Goal: Task Accomplishment & Management: Manage account settings

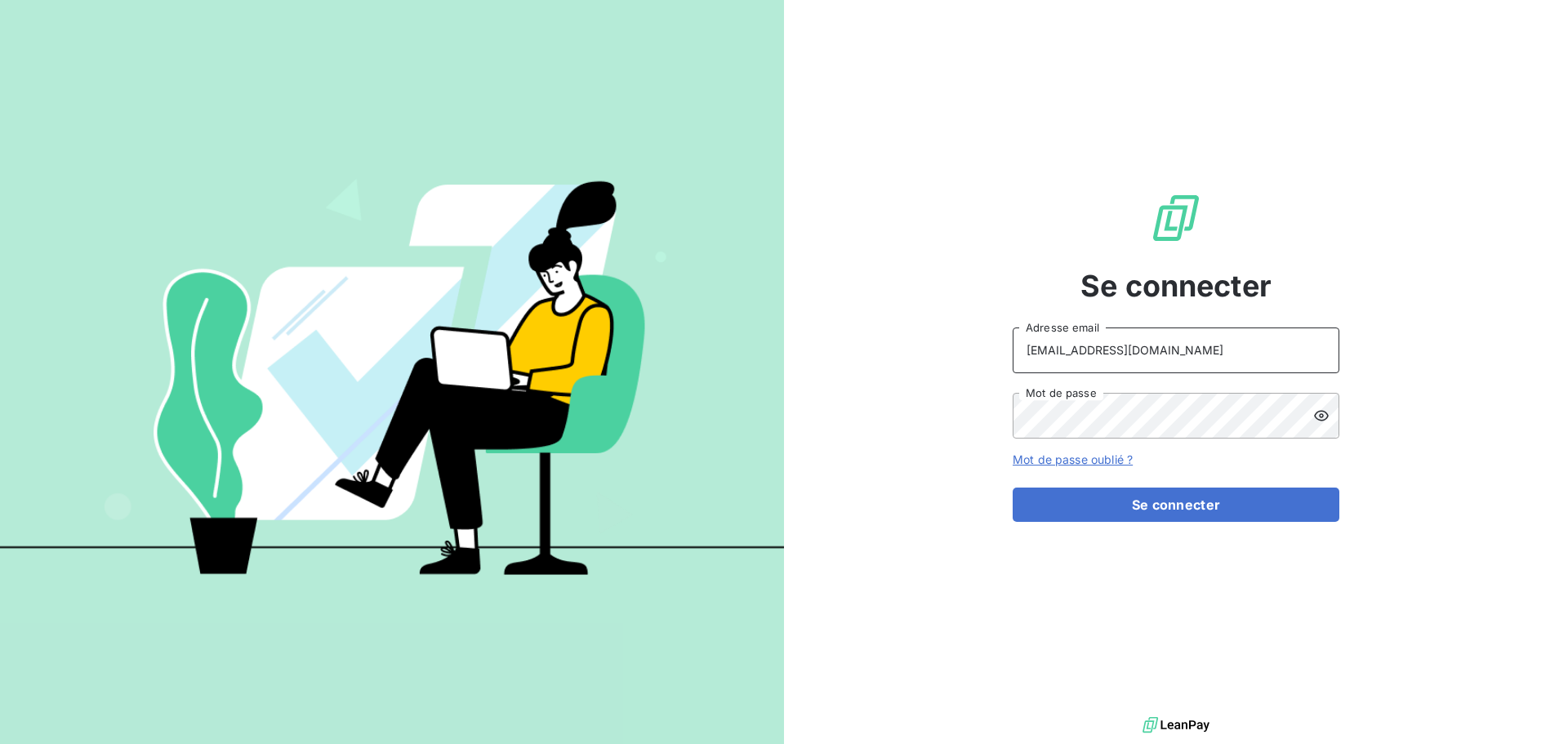
click at [1199, 344] on input "[EMAIL_ADDRESS][DOMAIN_NAME]" at bounding box center [1176, 350] width 327 height 46
type input "[EMAIL_ADDRESS][DOMAIN_NAME]"
click at [1196, 509] on button "Se connecter" at bounding box center [1176, 504] width 327 height 34
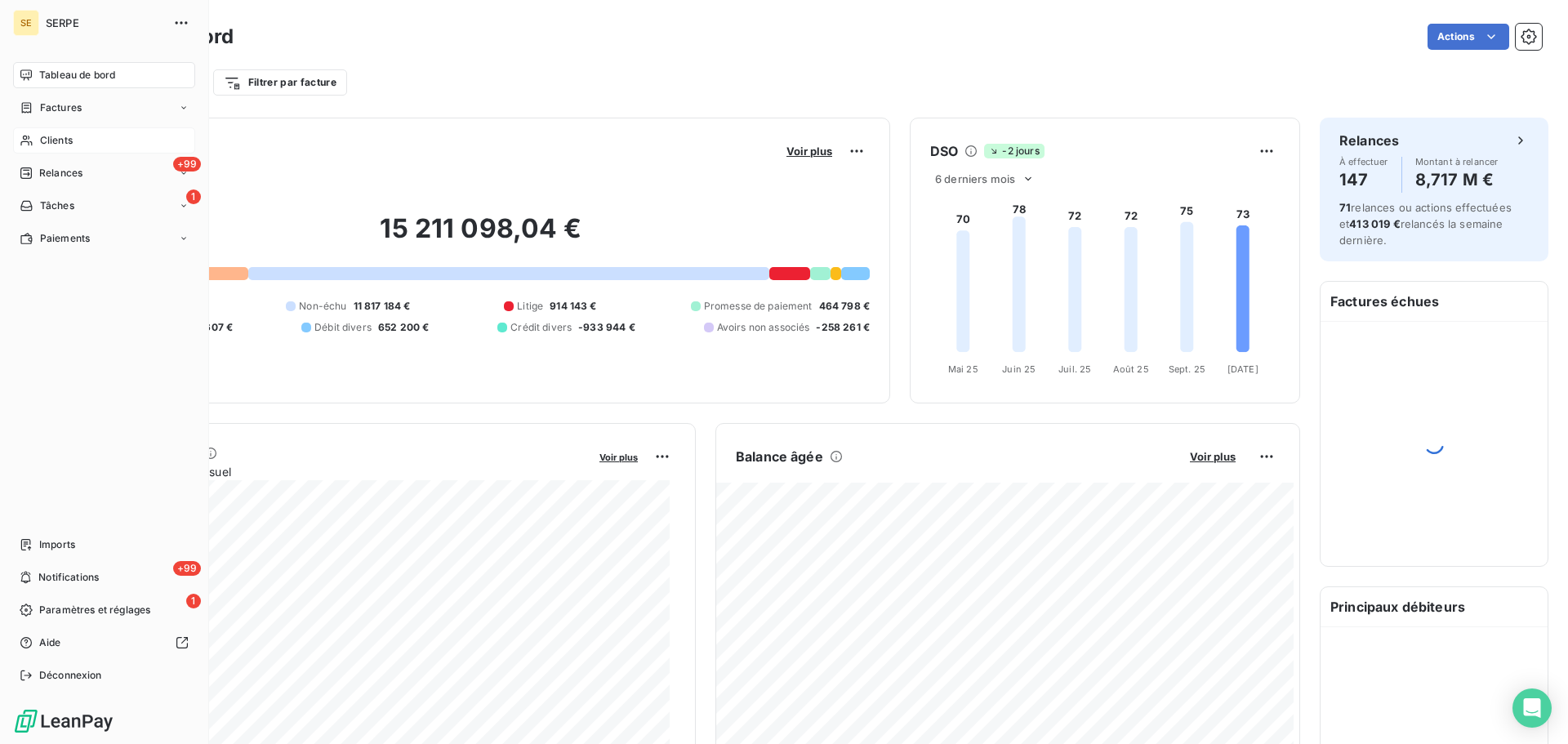
click at [22, 137] on icon at bounding box center [27, 140] width 14 height 13
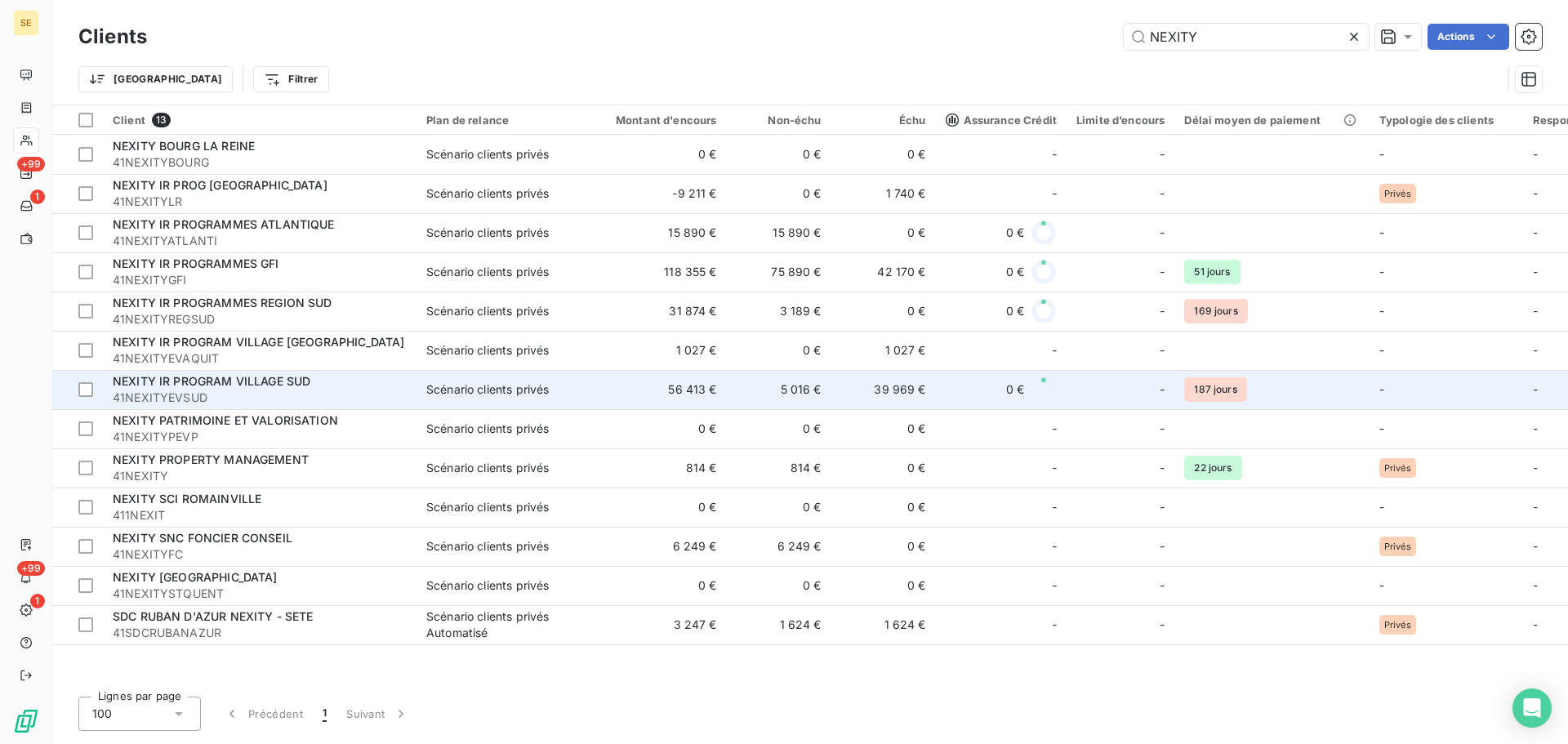
type input "NEXITY"
click at [602, 386] on td "56 413 €" at bounding box center [656, 389] width 141 height 39
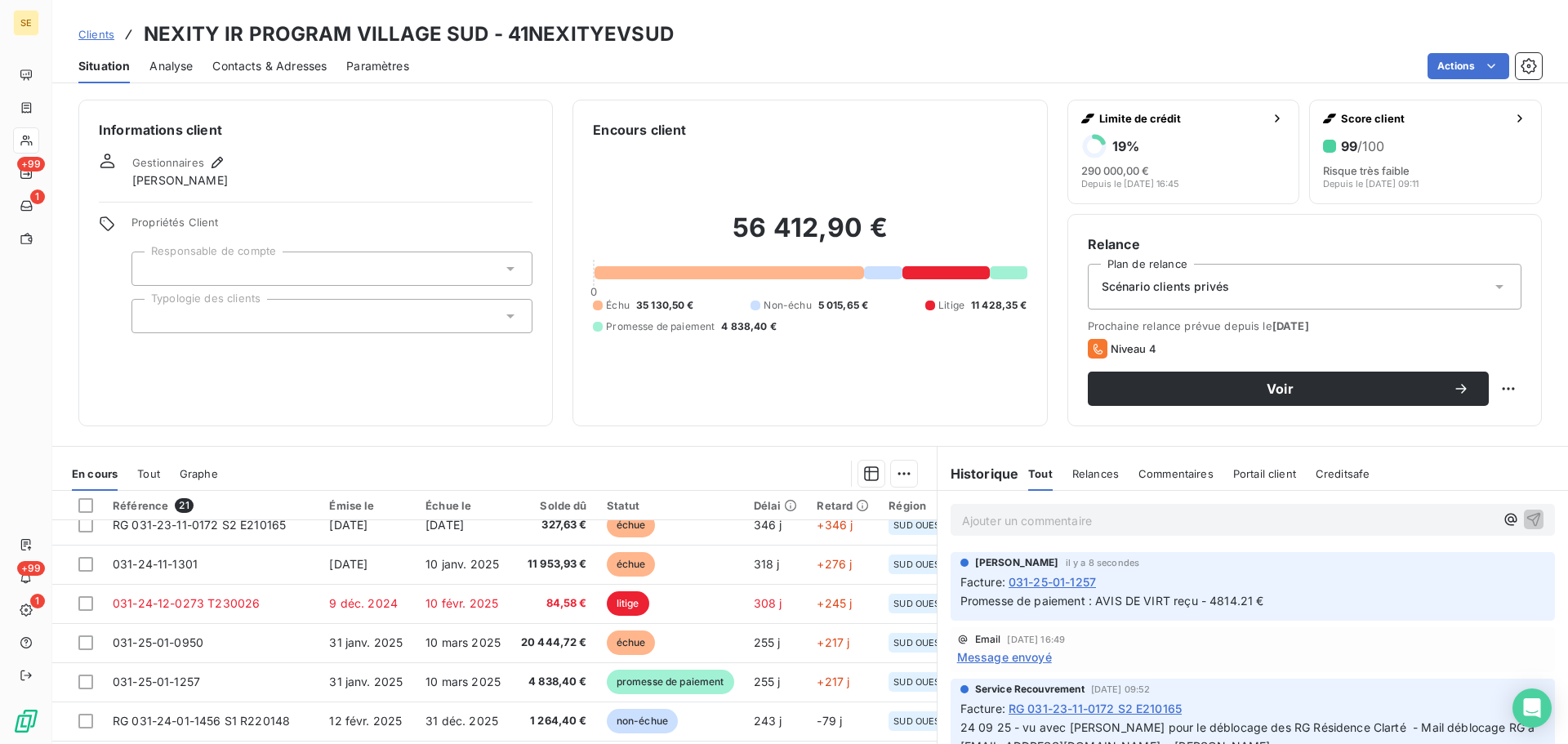
scroll to position [218, 0]
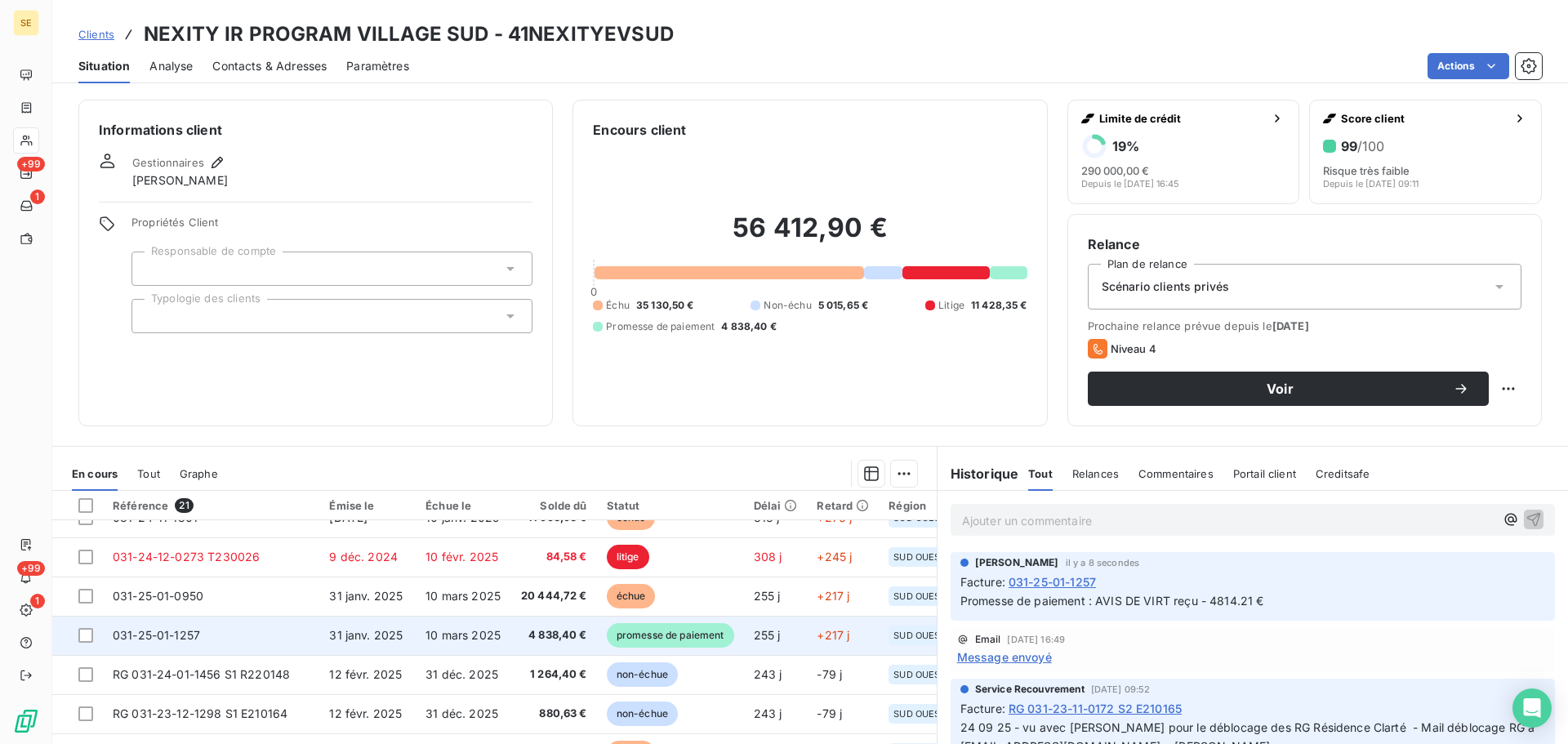
click at [371, 642] on td "31 janv. 2025" at bounding box center [368, 634] width 96 height 39
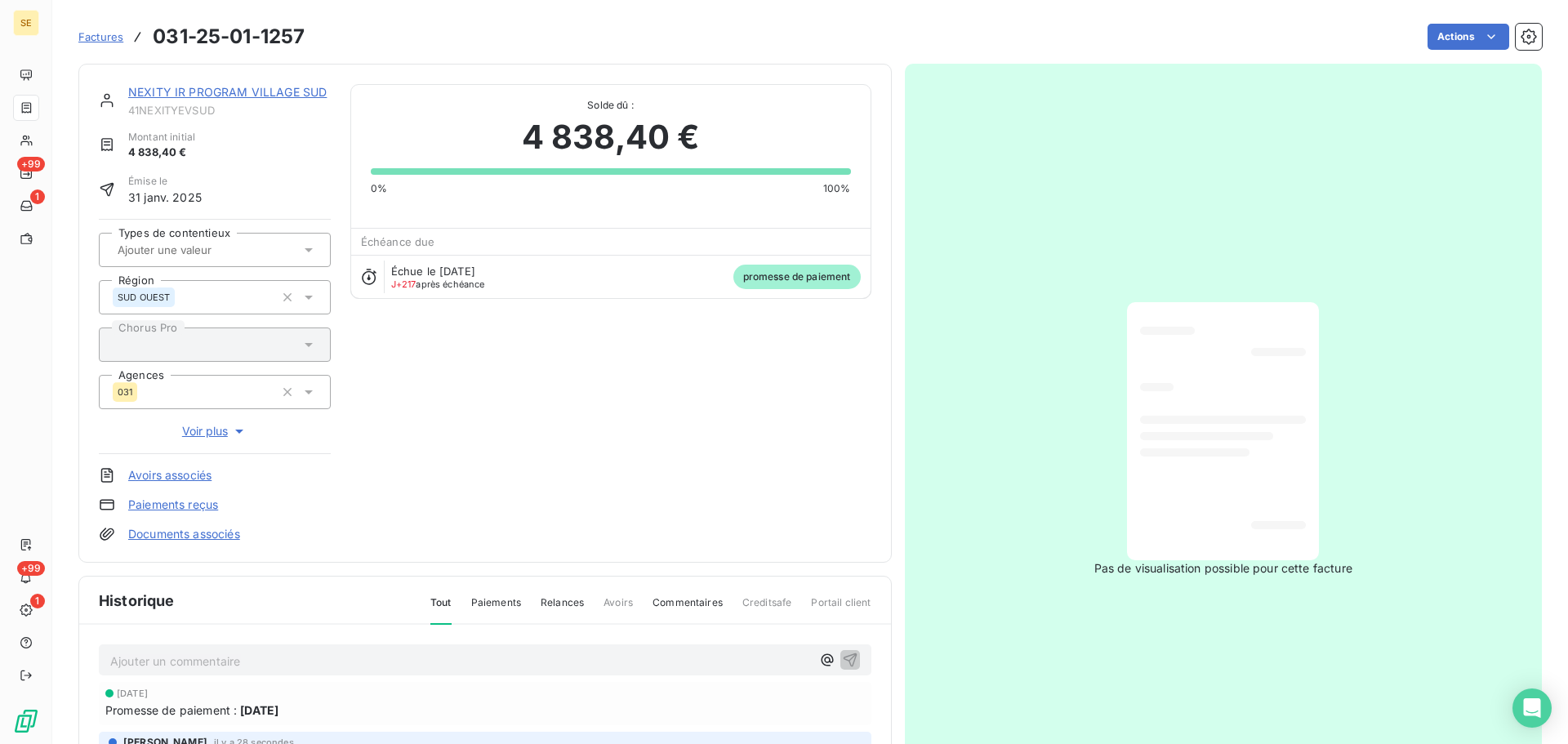
click at [291, 94] on link "NEXITY IR PROGRAM VILLAGE SUD" at bounding box center [227, 91] width 199 height 14
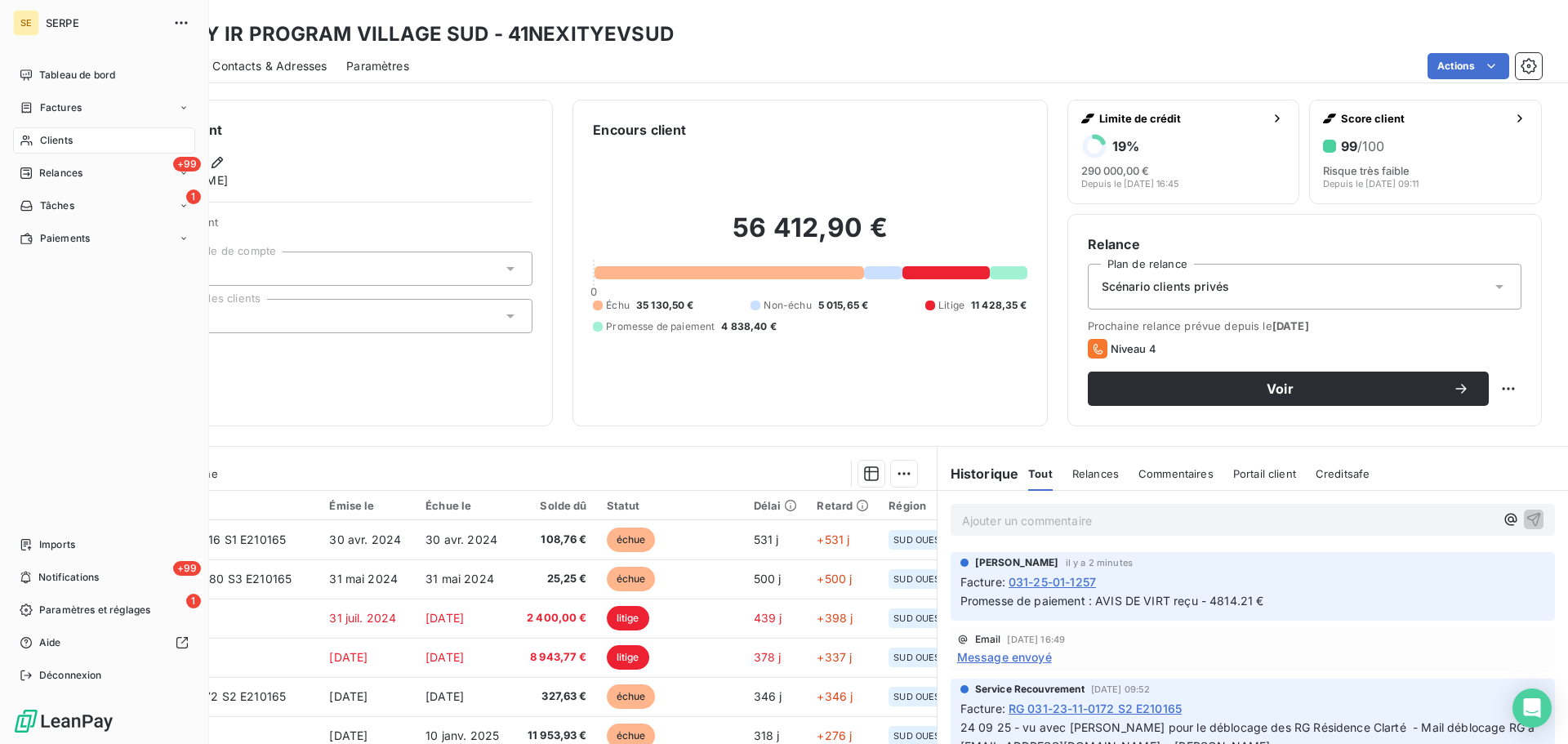
click at [79, 142] on div "Clients" at bounding box center [104, 140] width 182 height 26
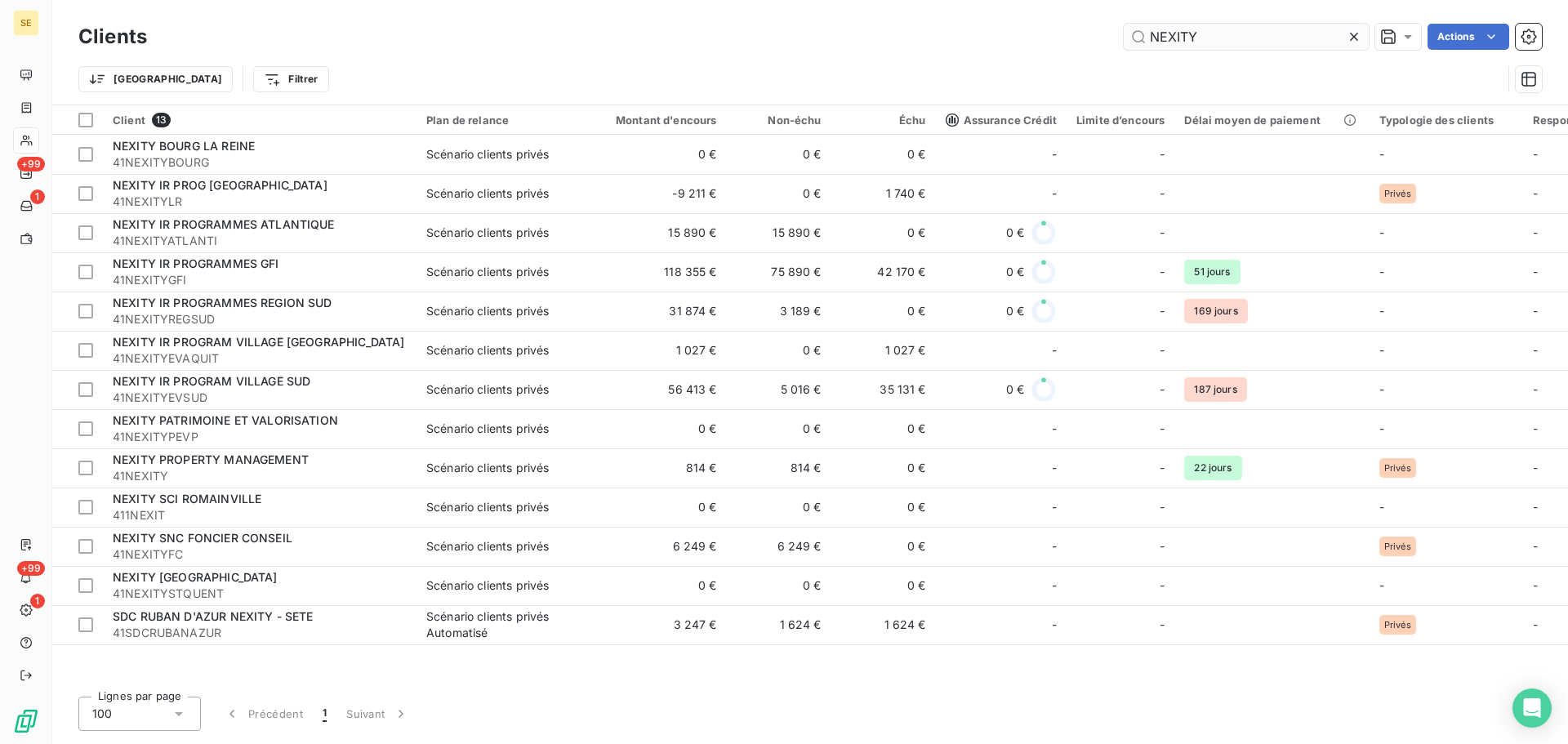
click at [1250, 37] on input "NEXITY" at bounding box center [1246, 36] width 245 height 26
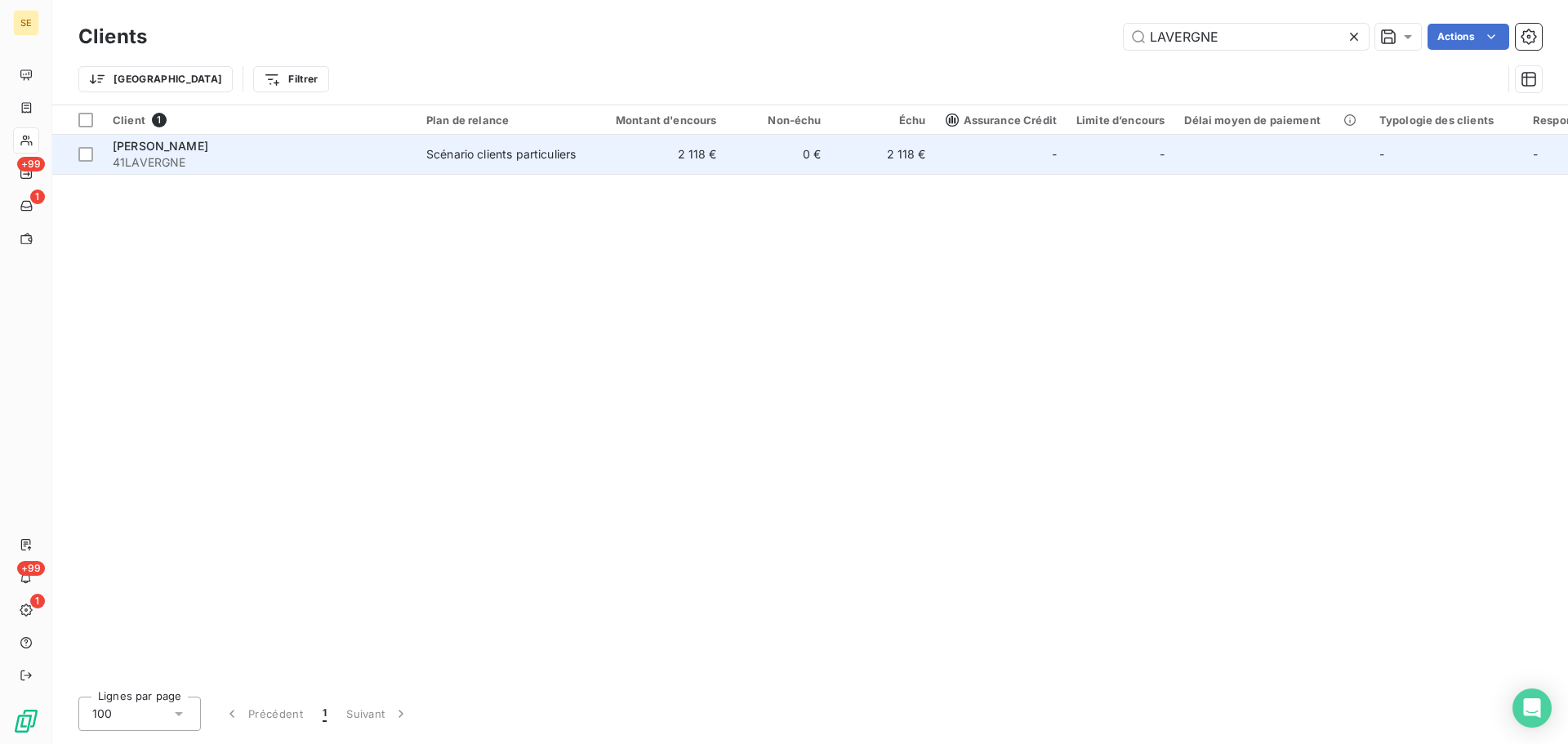
type input "LAVERGNE"
click at [575, 160] on div "Scénario clients particuliers" at bounding box center [502, 155] width 150 height 17
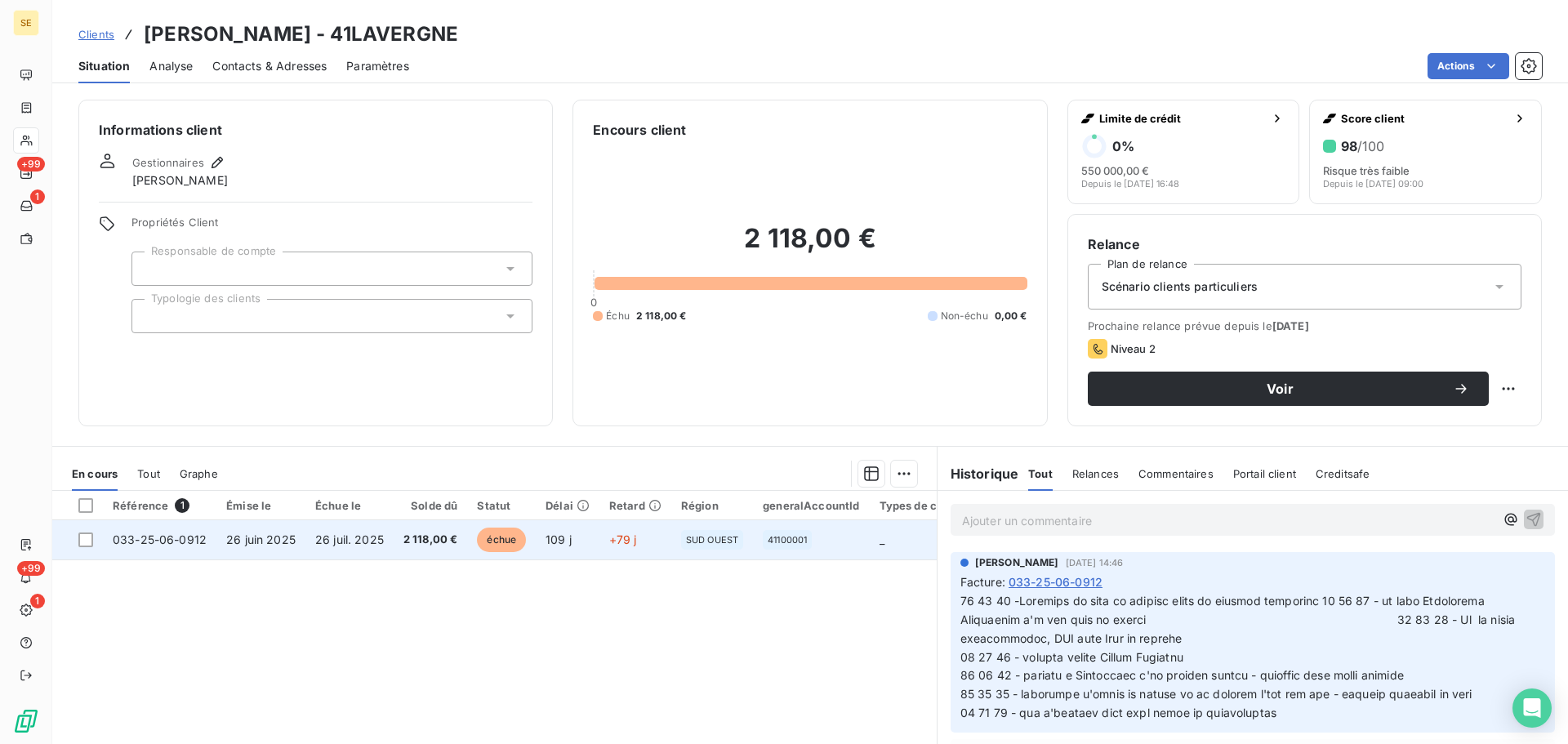
click at [393, 551] on td "2 118,00 €" at bounding box center [430, 539] width 74 height 39
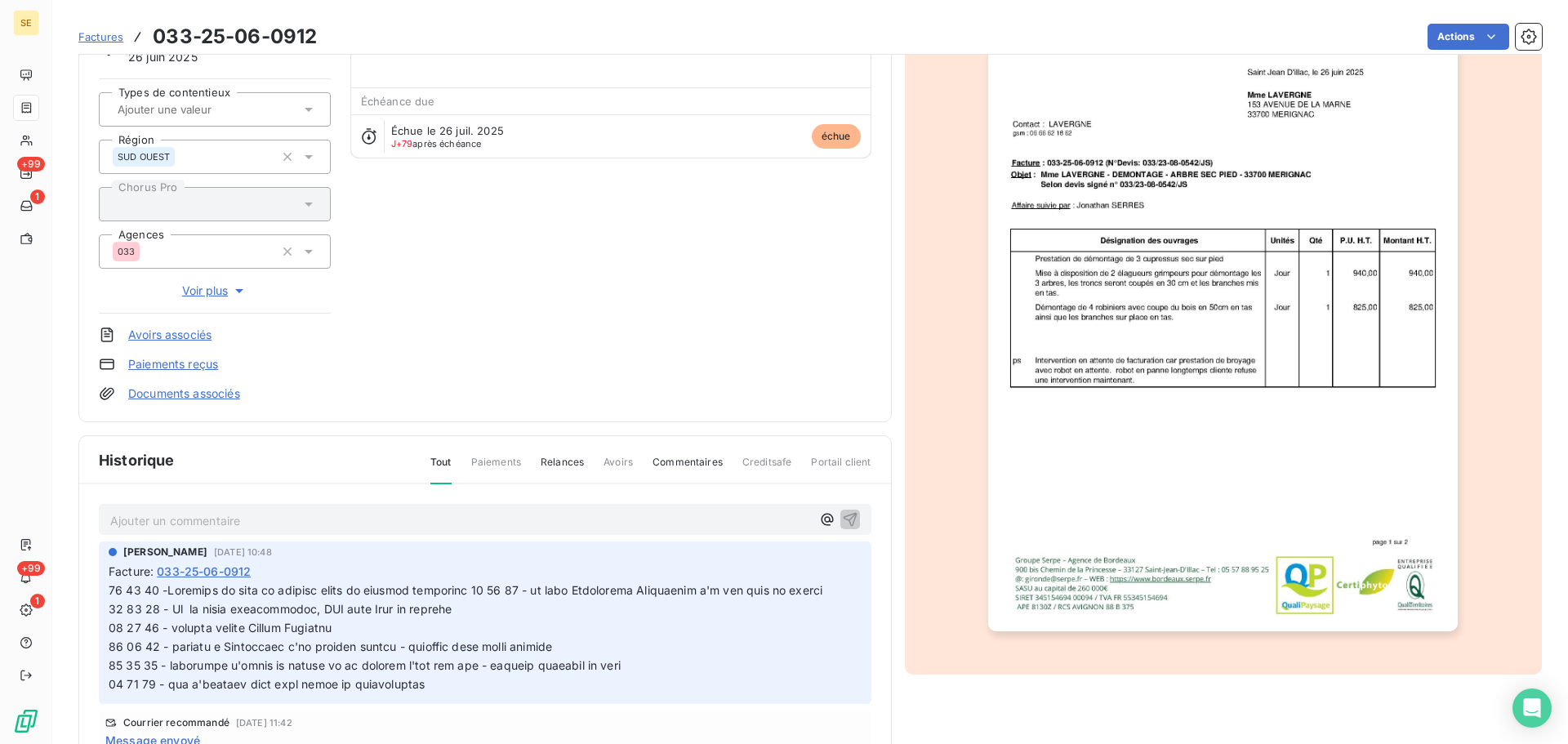
scroll to position [239, 0]
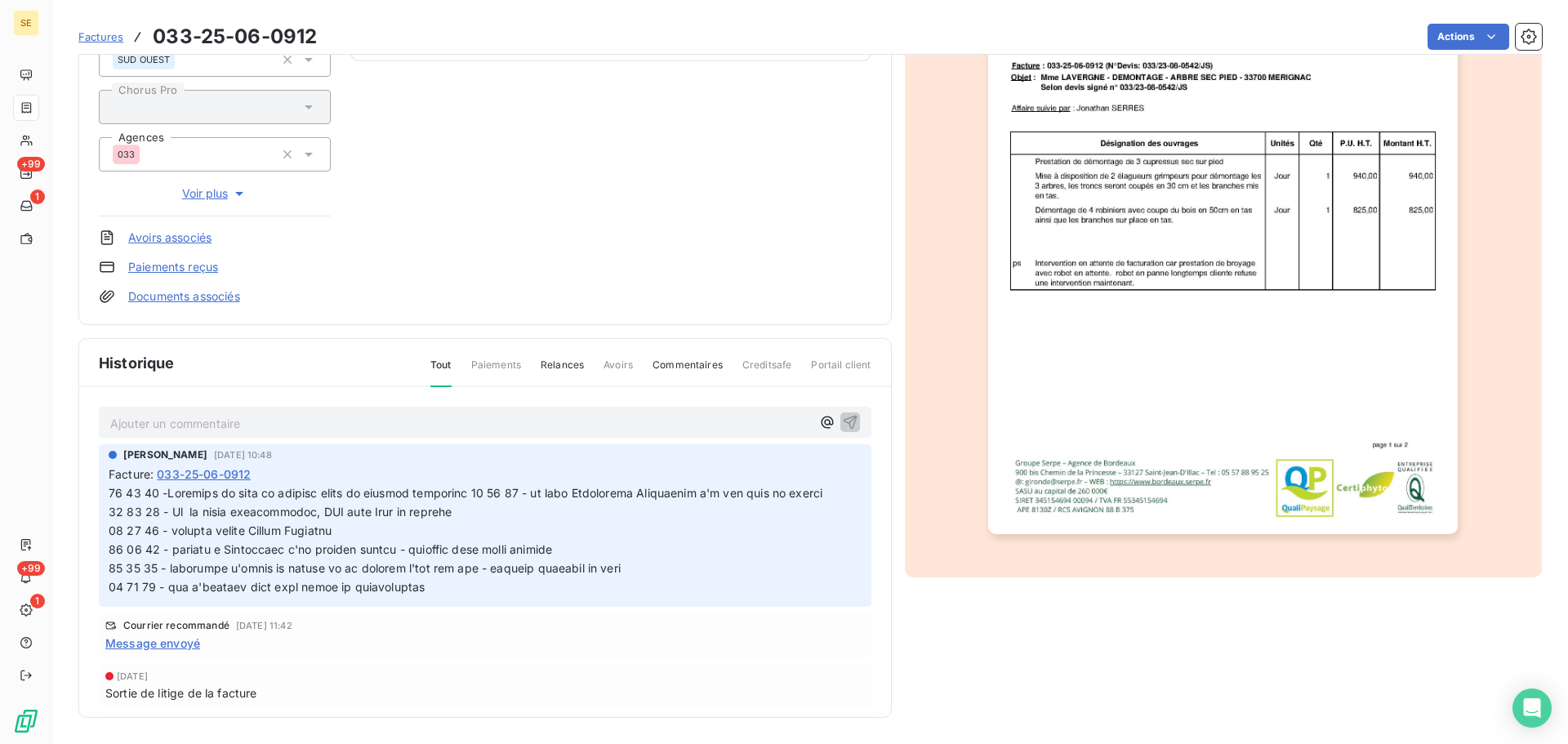
click at [349, 426] on p "Ajouter un commentaire ﻿" at bounding box center [461, 423] width 700 height 21
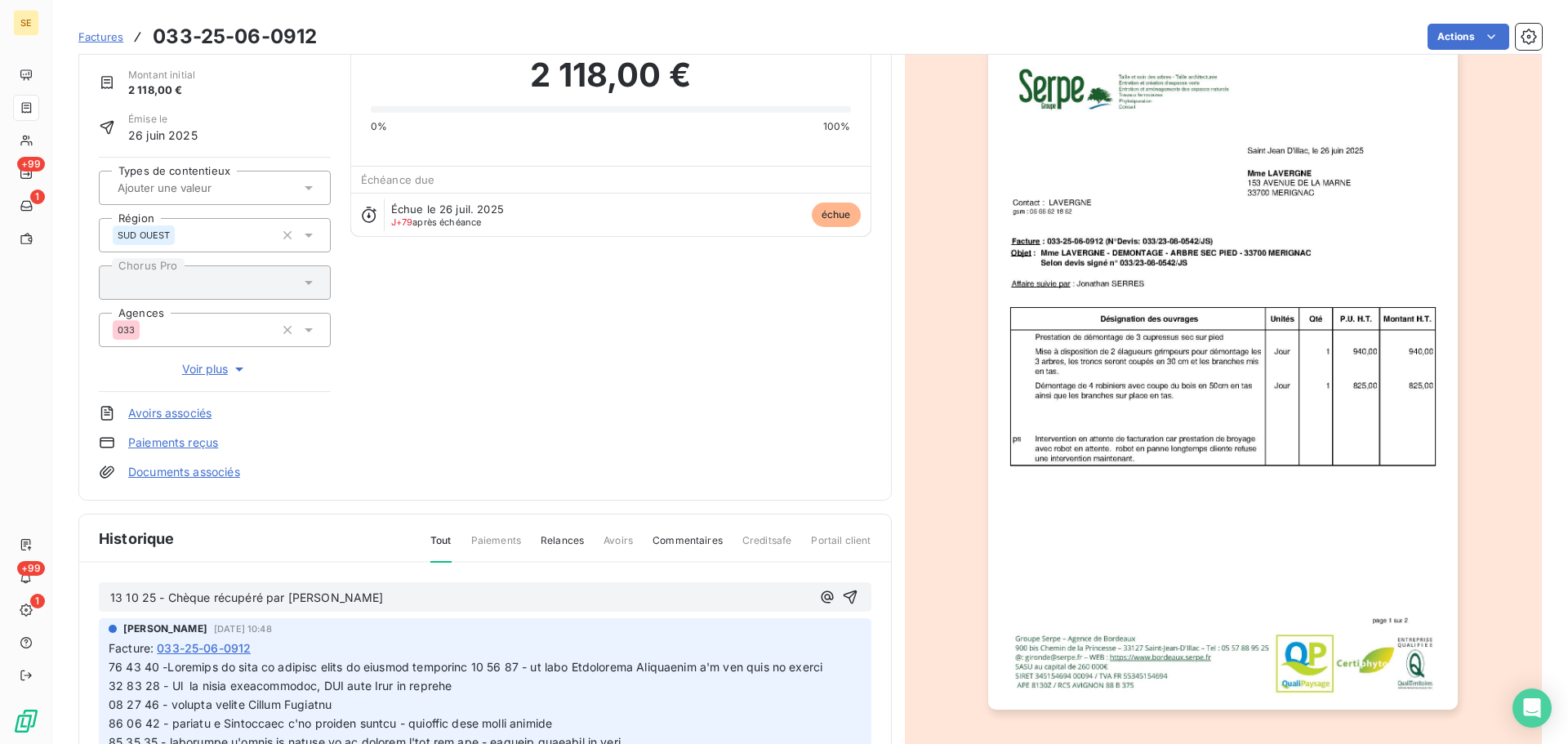
scroll to position [0, 0]
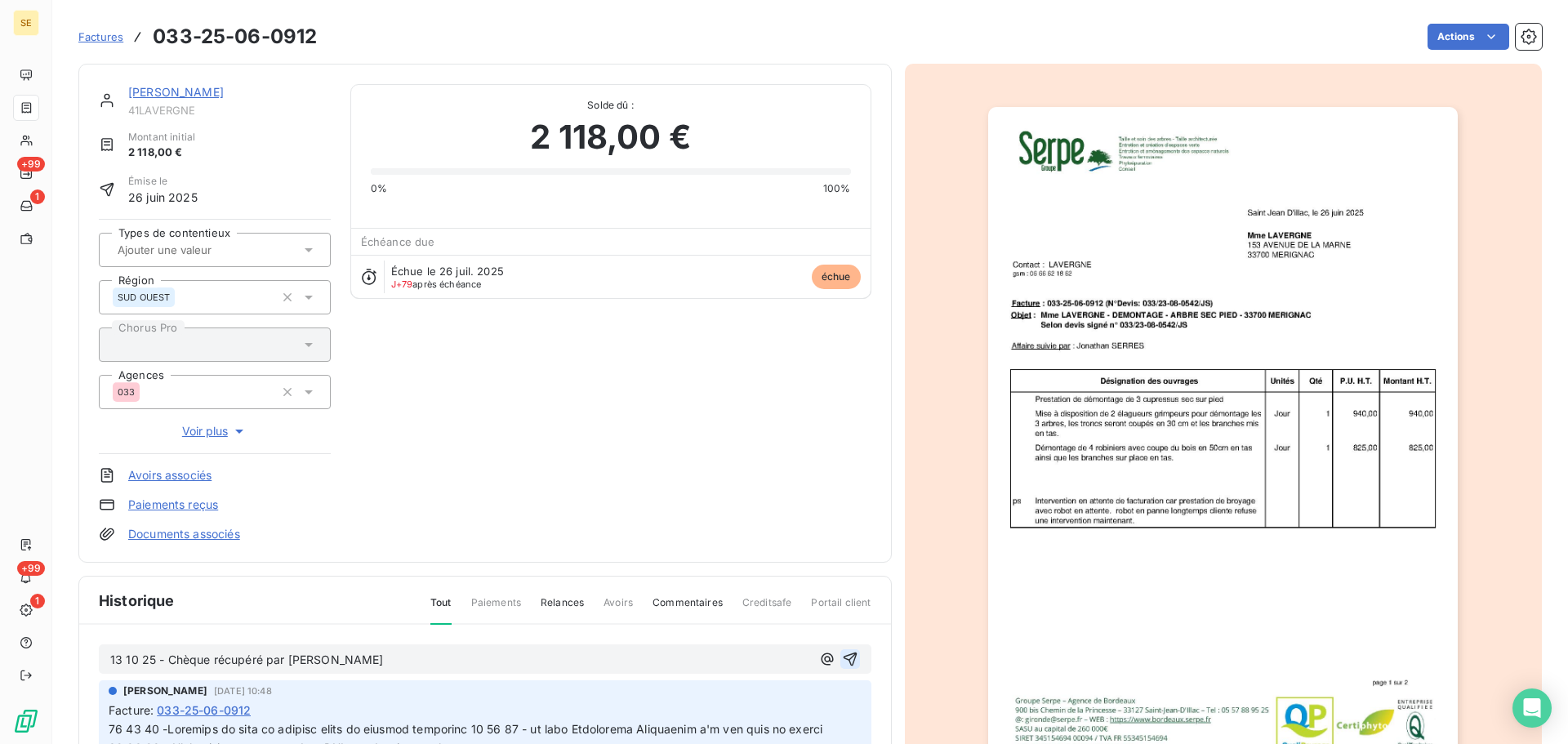
click at [842, 657] on icon "button" at bounding box center [850, 659] width 17 height 17
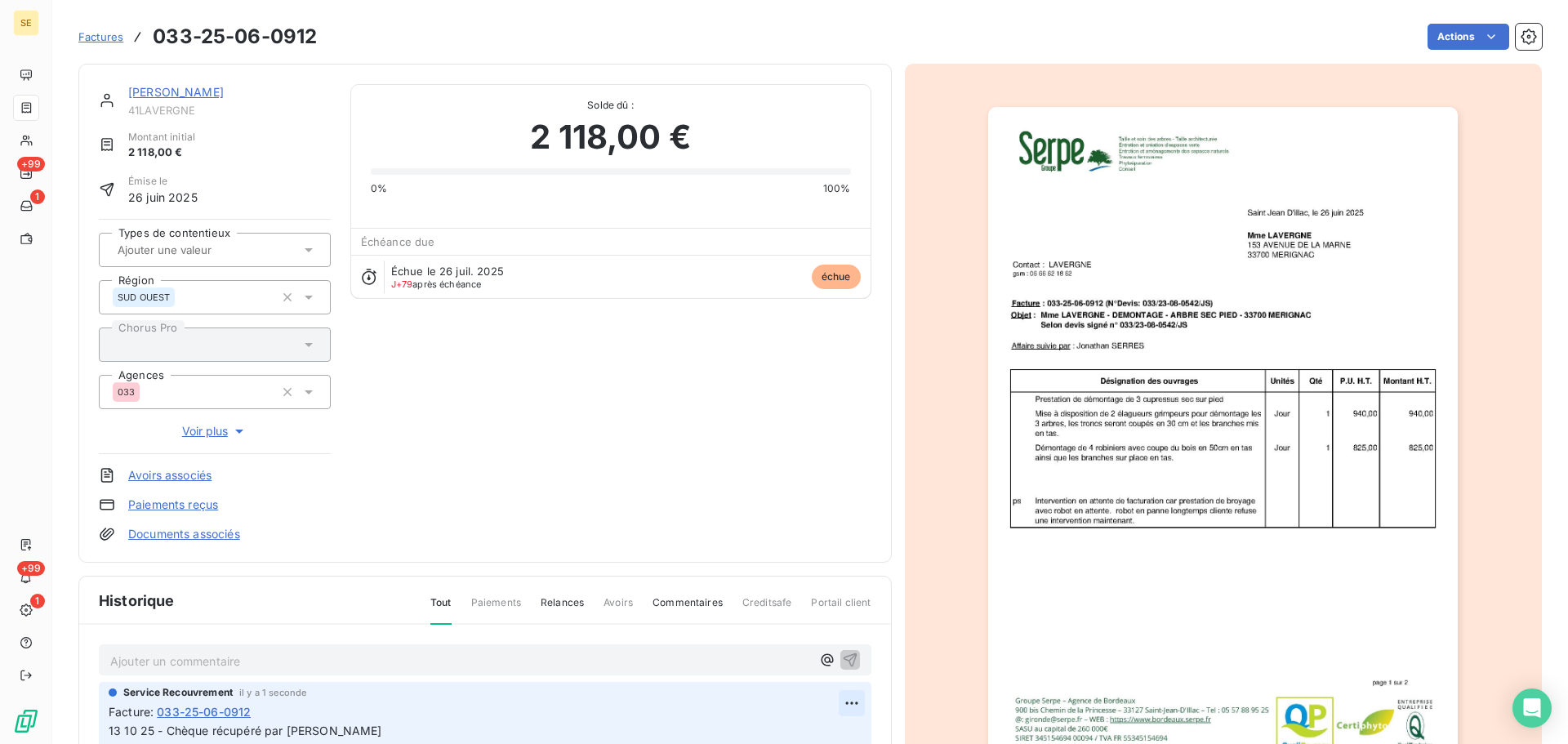
click at [827, 706] on html "SE +99 1 +99 1 Factures 033-25-06-0912 Actions [PERSON_NAME] 41LAVERGNE Montant…" at bounding box center [784, 372] width 1568 height 744
click at [794, 637] on div "Editer" at bounding box center [794, 637] width 92 height 26
click at [210, 737] on span "13 10 25 - Chèque récupéré par [PERSON_NAME] -" at bounding box center [250, 730] width 282 height 14
click at [425, 732] on p "13 10 25 - Chèque en agence (récupéré par [PERSON_NAME] -" at bounding box center [474, 731] width 730 height 19
click at [1468, 39] on html "SE +99 1 +99 1 Factures 033-25-06-0912 Actions [PERSON_NAME] 41LAVERGNE Montant…" at bounding box center [784, 372] width 1568 height 744
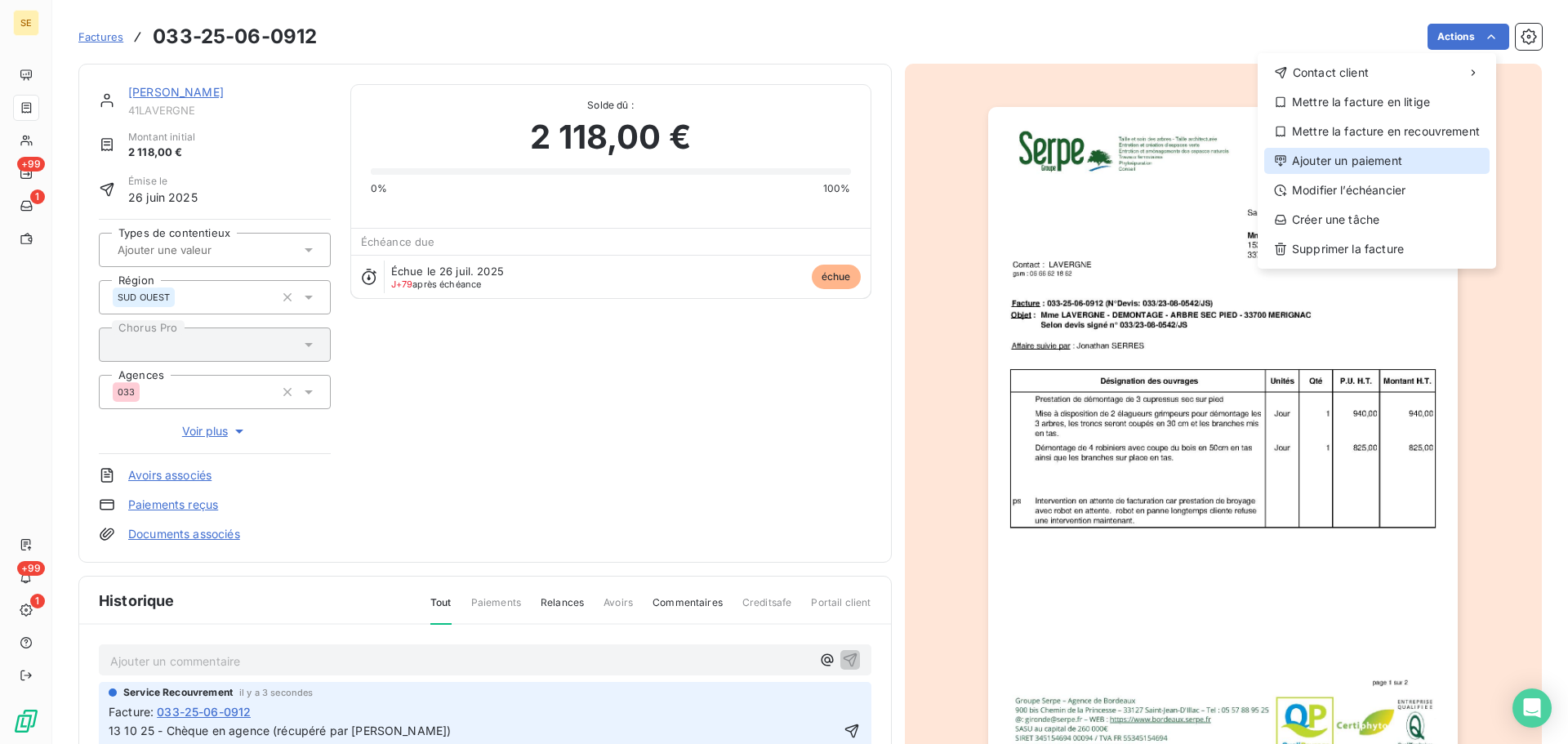
click at [1383, 168] on div "Ajouter un paiement" at bounding box center [1377, 160] width 225 height 26
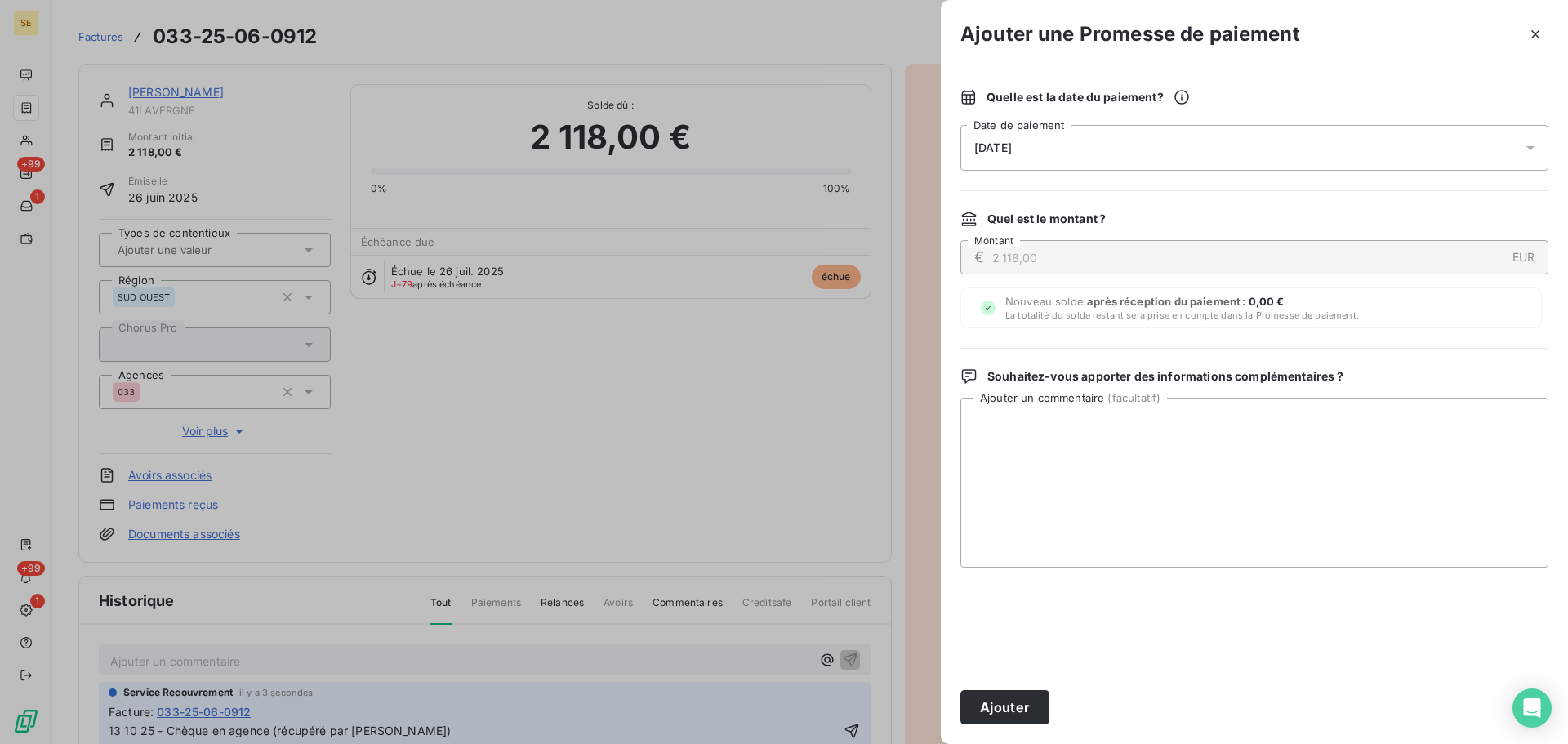
click at [1290, 134] on div "[DATE]" at bounding box center [1254, 147] width 588 height 46
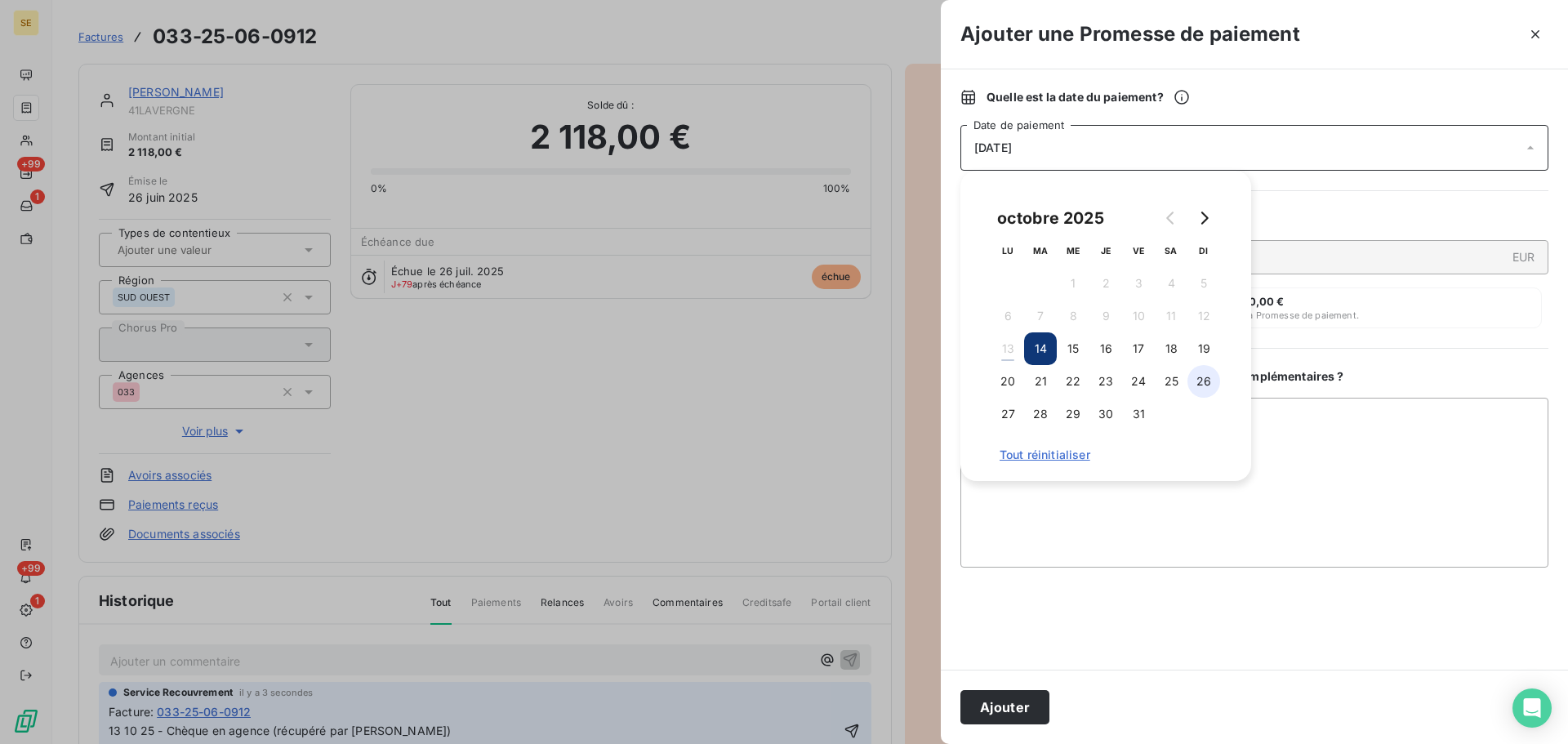
click at [1200, 372] on button "26" at bounding box center [1204, 381] width 32 height 32
click at [1045, 708] on button "Ajouter" at bounding box center [1005, 707] width 89 height 34
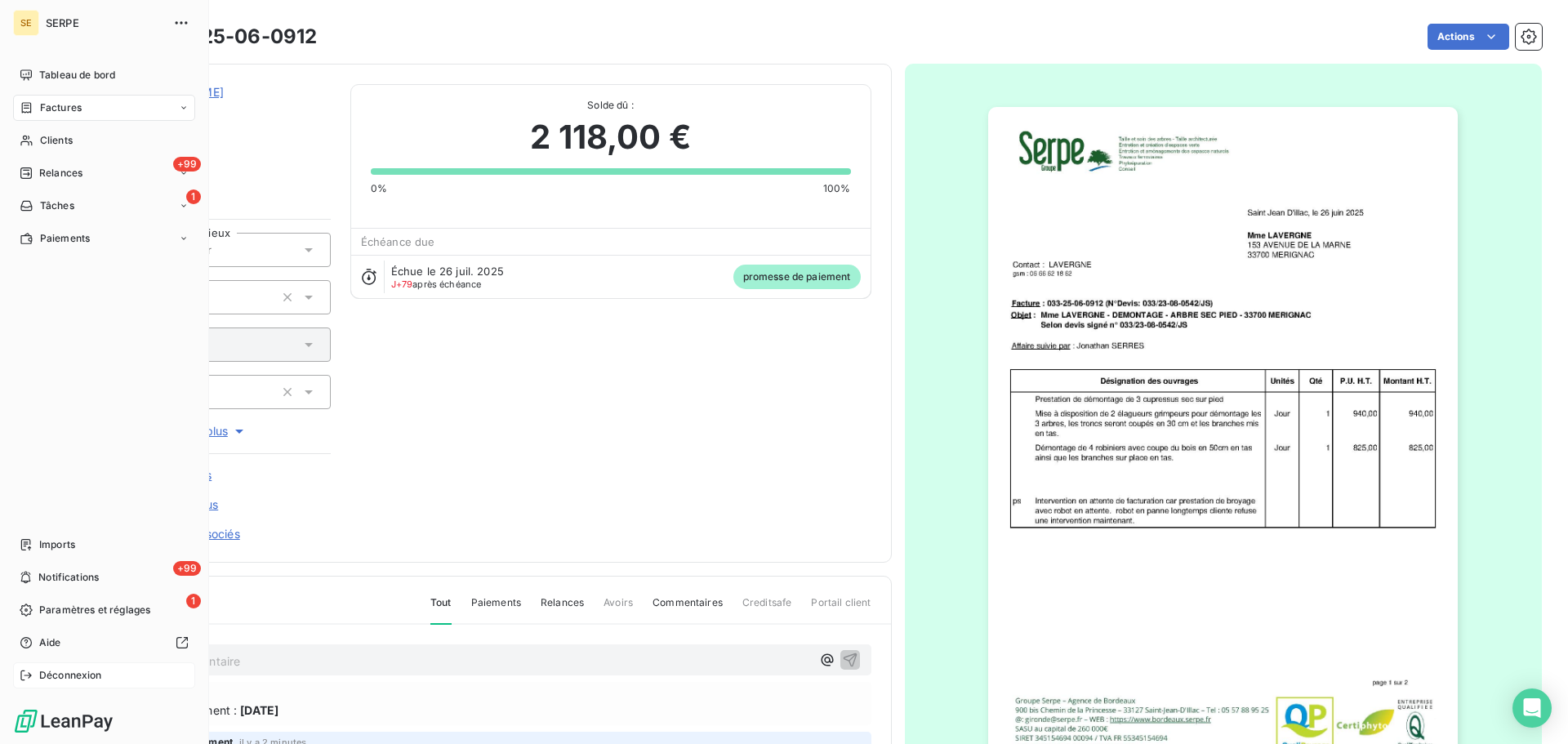
click at [42, 680] on span "Déconnexion" at bounding box center [71, 675] width 63 height 15
